Goal: Transaction & Acquisition: Subscribe to service/newsletter

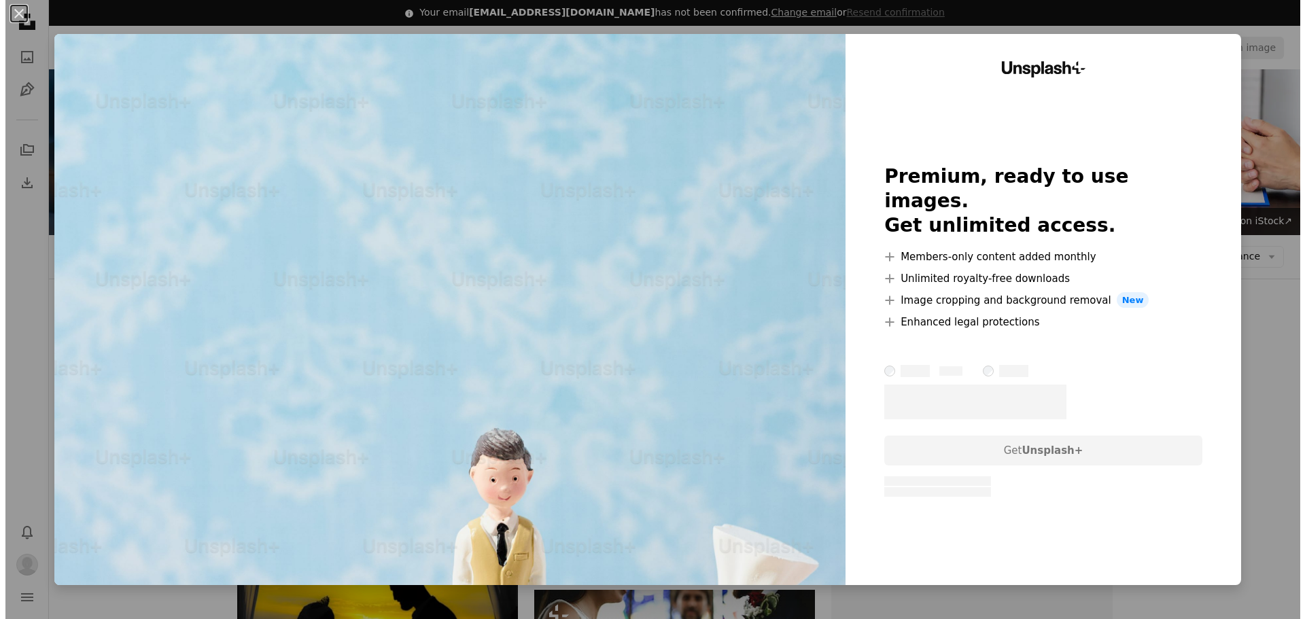
scroll to position [1134, 0]
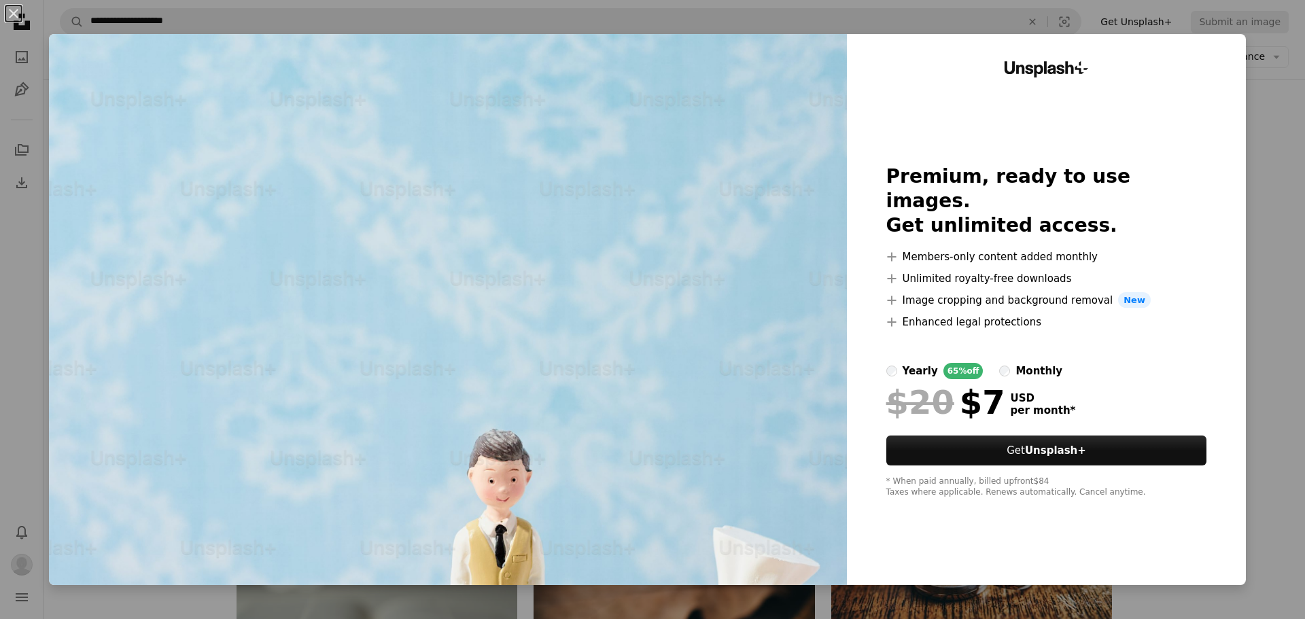
click at [1268, 183] on div "An X shape Unsplash+ Premium, ready to use images. Get unlimited access. A plus…" at bounding box center [652, 309] width 1305 height 619
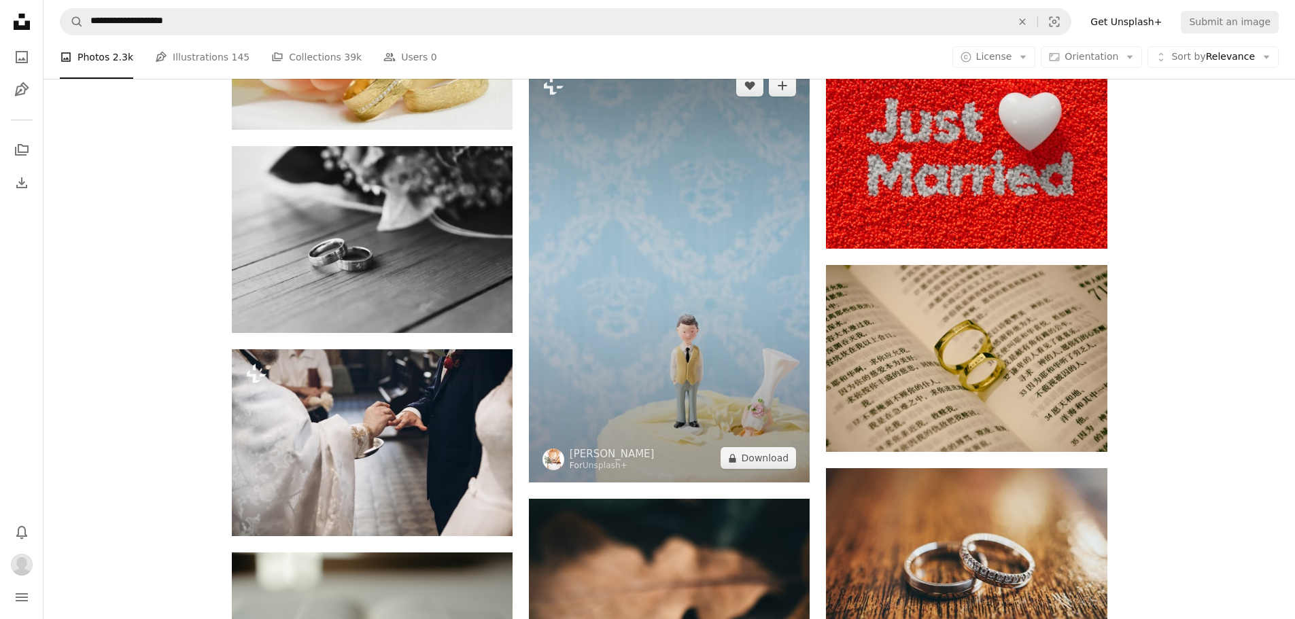
click at [705, 266] on img at bounding box center [669, 271] width 281 height 421
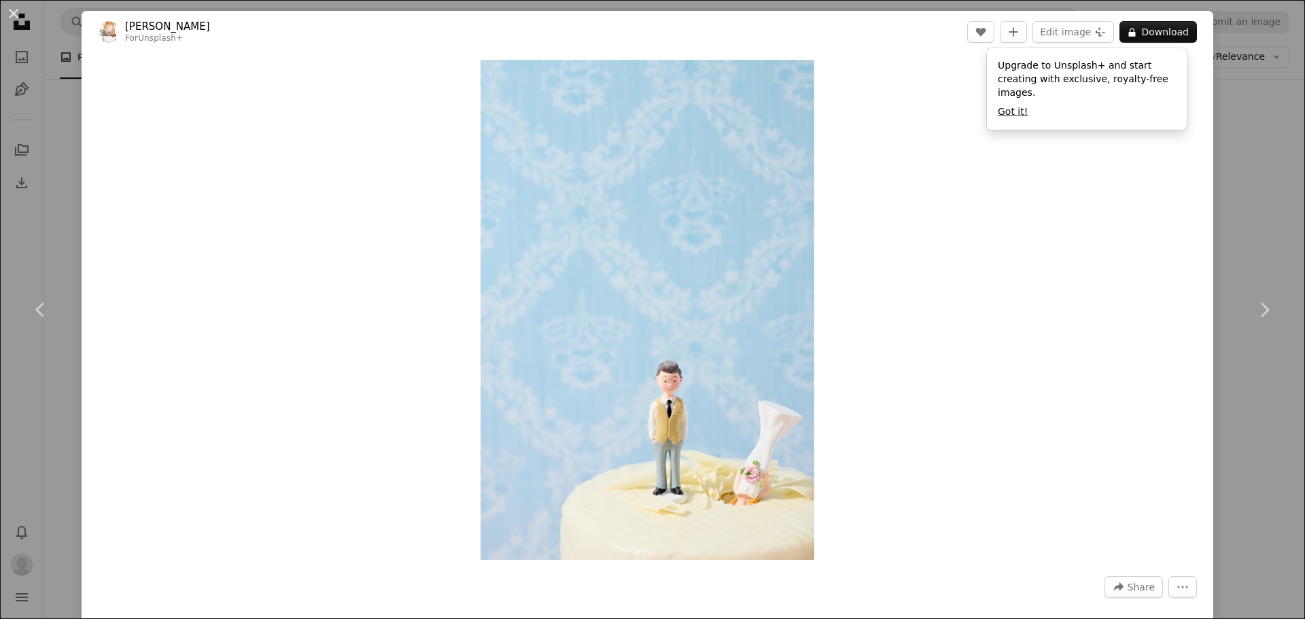
click at [1012, 105] on button "Got it!" at bounding box center [1013, 112] width 30 height 14
click at [1245, 198] on div "An X shape Chevron left Chevron right [PERSON_NAME] For Unsplash+ A heart A plu…" at bounding box center [652, 309] width 1305 height 619
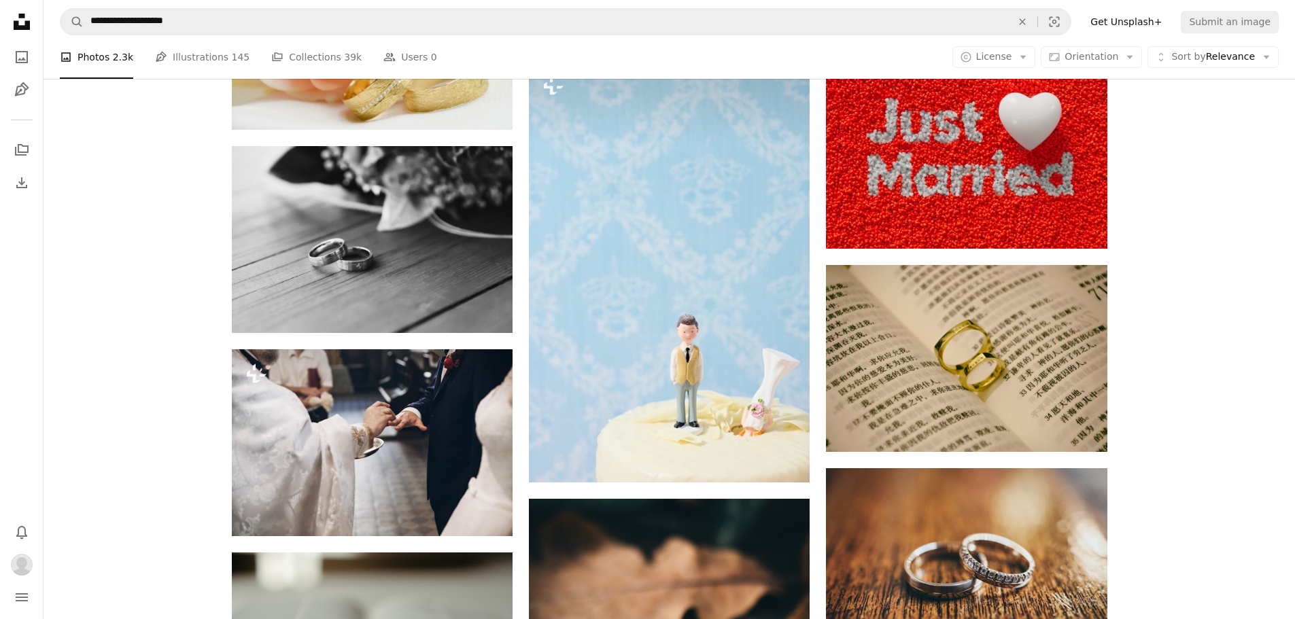
click at [1152, 23] on link "Get Unsplash+" at bounding box center [1126, 22] width 88 height 22
